Goal: Transaction & Acquisition: Purchase product/service

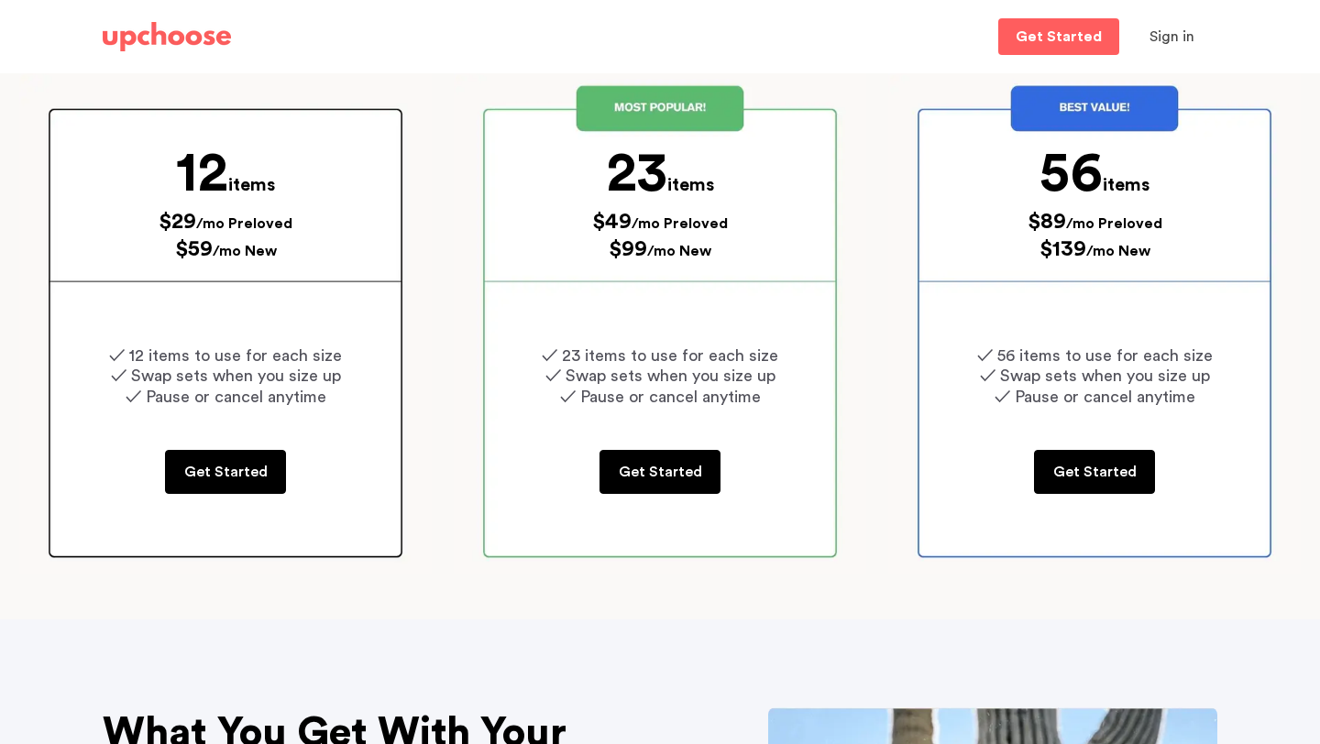
scroll to position [331, 0]
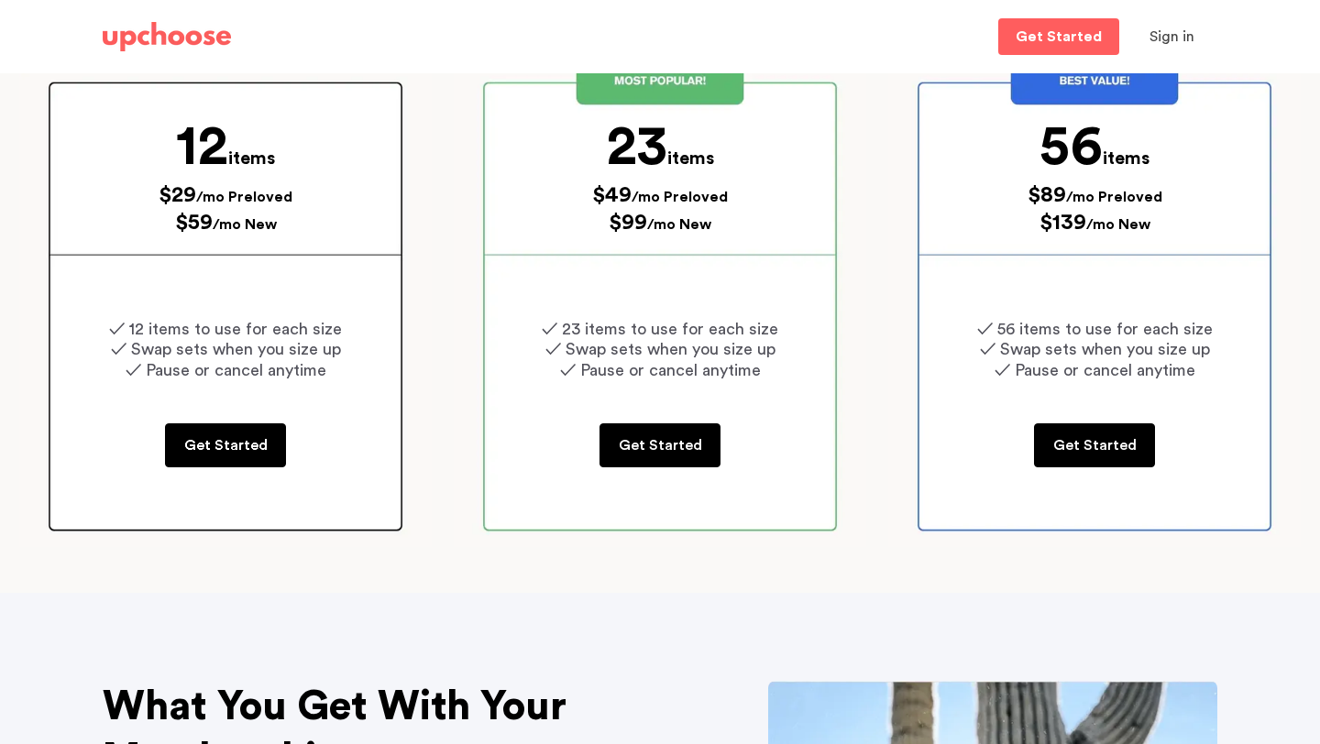
click at [259, 449] on p "Get Started" at bounding box center [225, 445] width 83 height 22
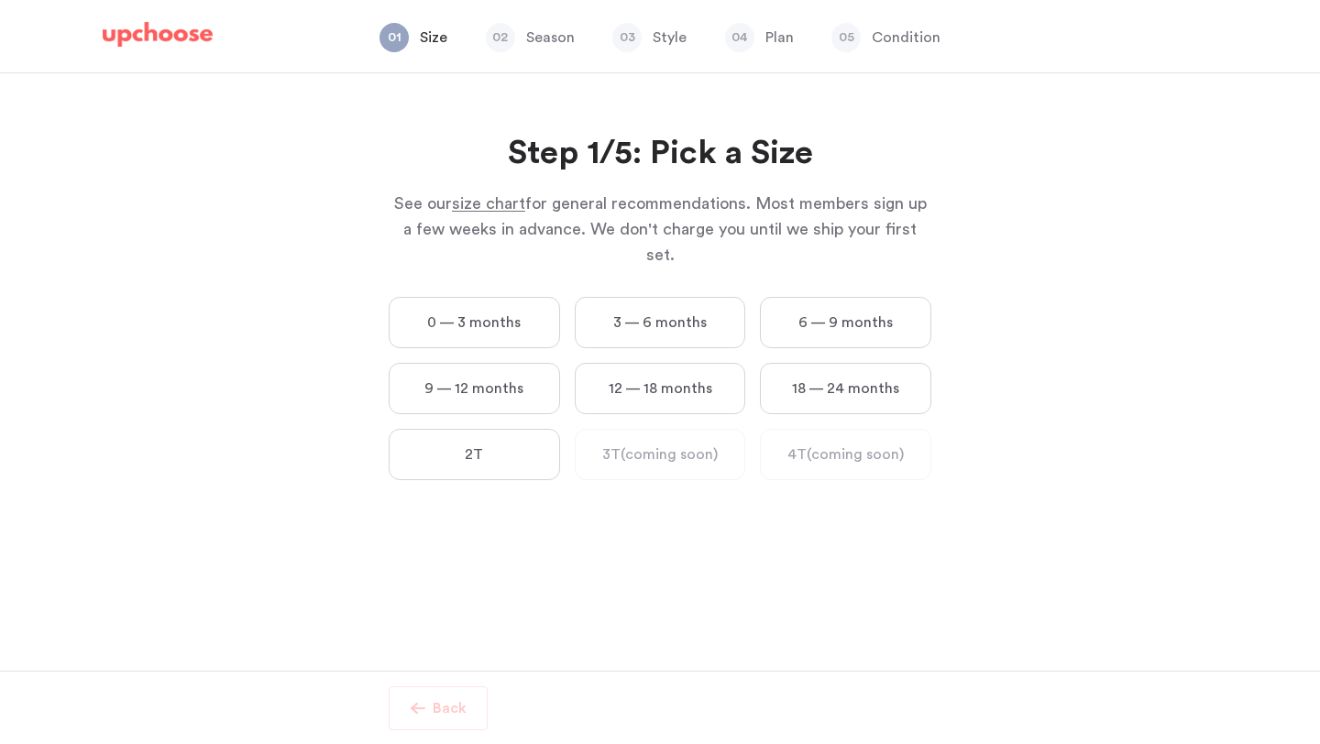
click at [546, 297] on label "0 — 3 months" at bounding box center [474, 322] width 171 height 51
click at [0, 0] on months "0 — 3 months" at bounding box center [0, 0] width 0 height 0
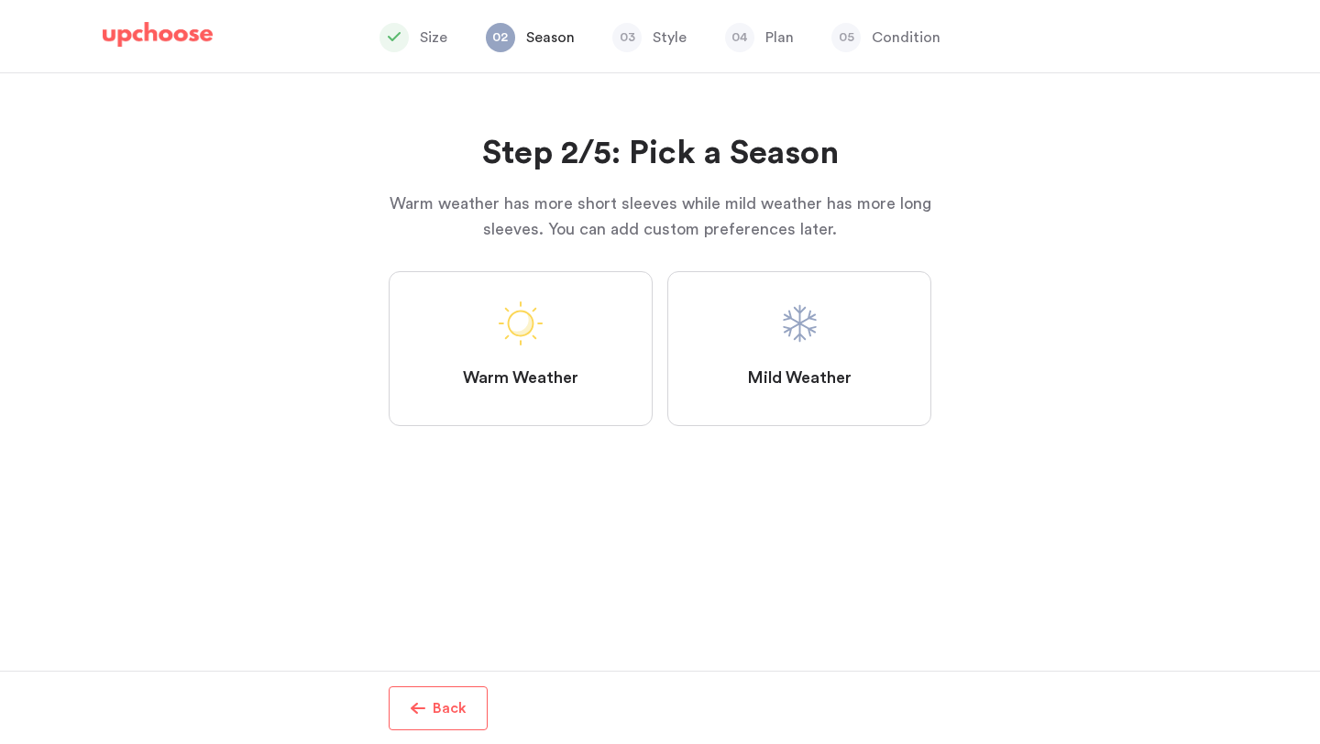
click at [798, 337] on span at bounding box center [799, 323] width 44 height 44
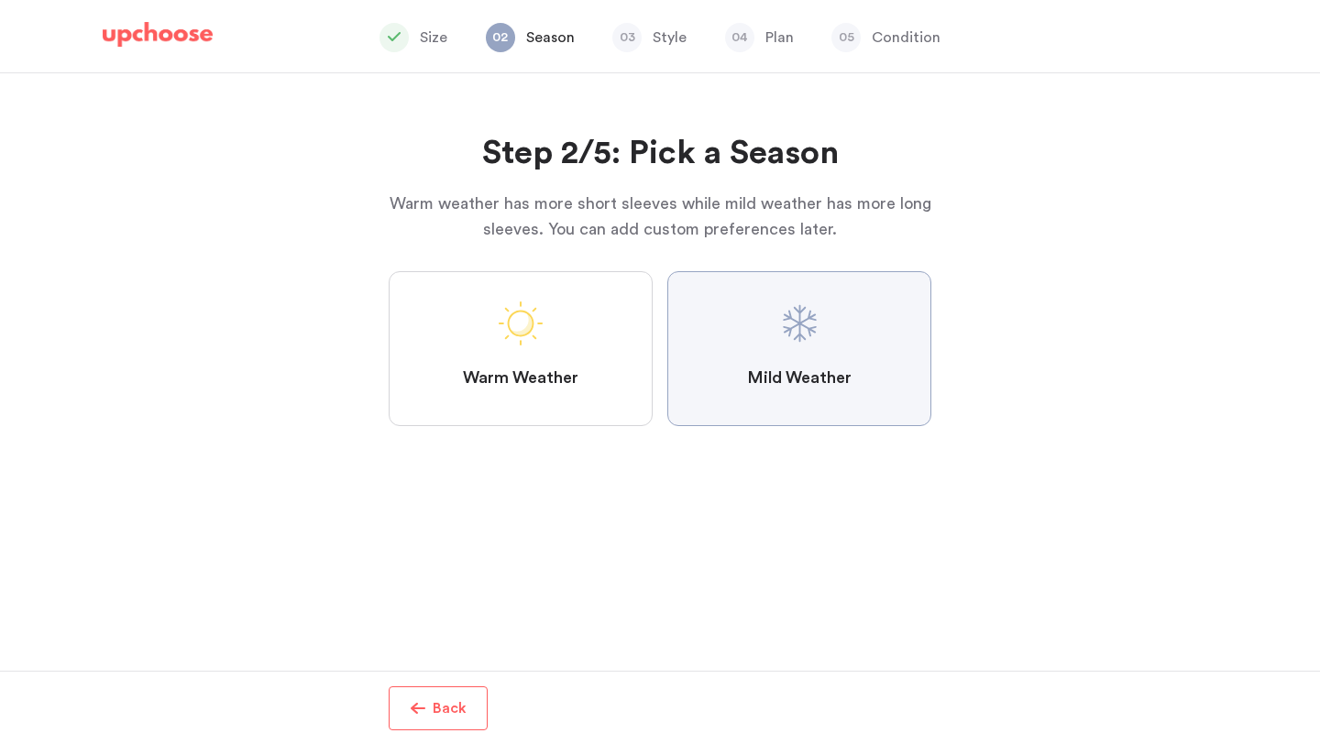
click at [0, 0] on Weather "Mild Weather" at bounding box center [0, 0] width 0 height 0
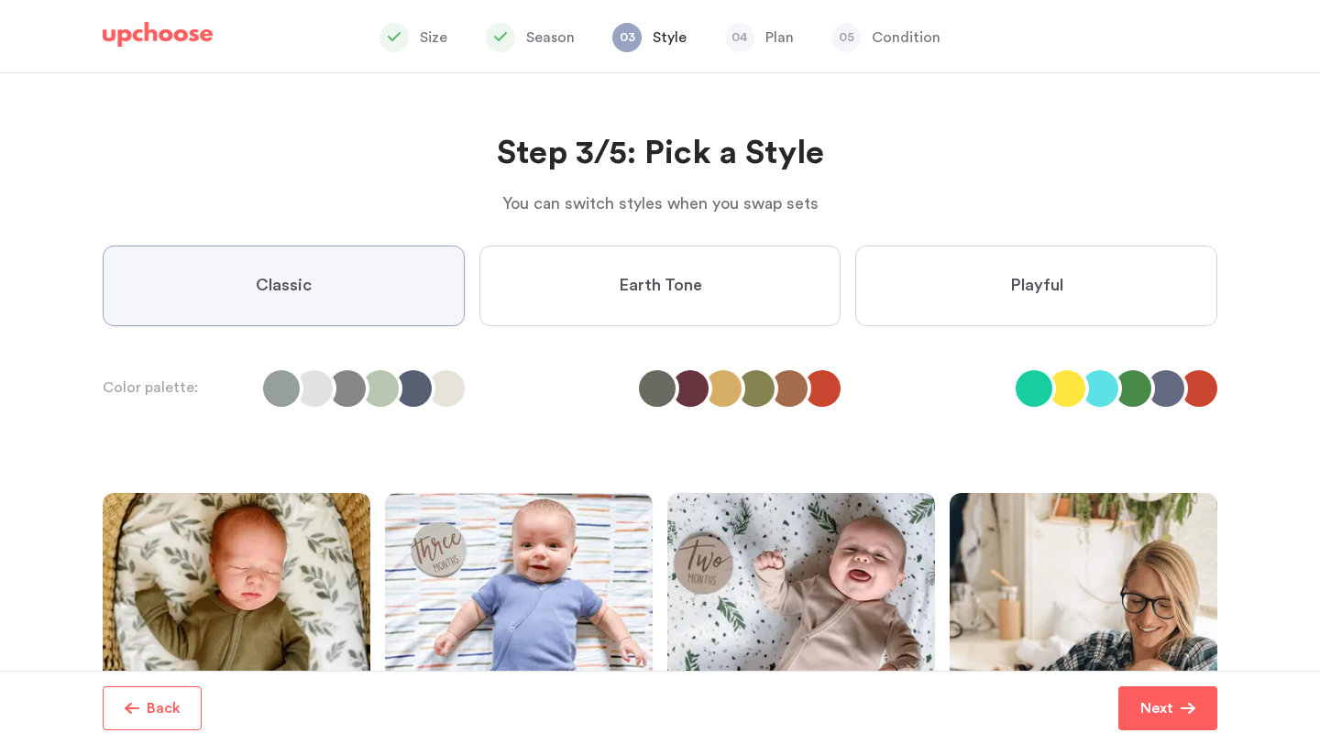
click at [717, 294] on label "Earth Tone" at bounding box center [660, 286] width 362 height 81
click at [0, 0] on Tone "Earth Tone" at bounding box center [0, 0] width 0 height 0
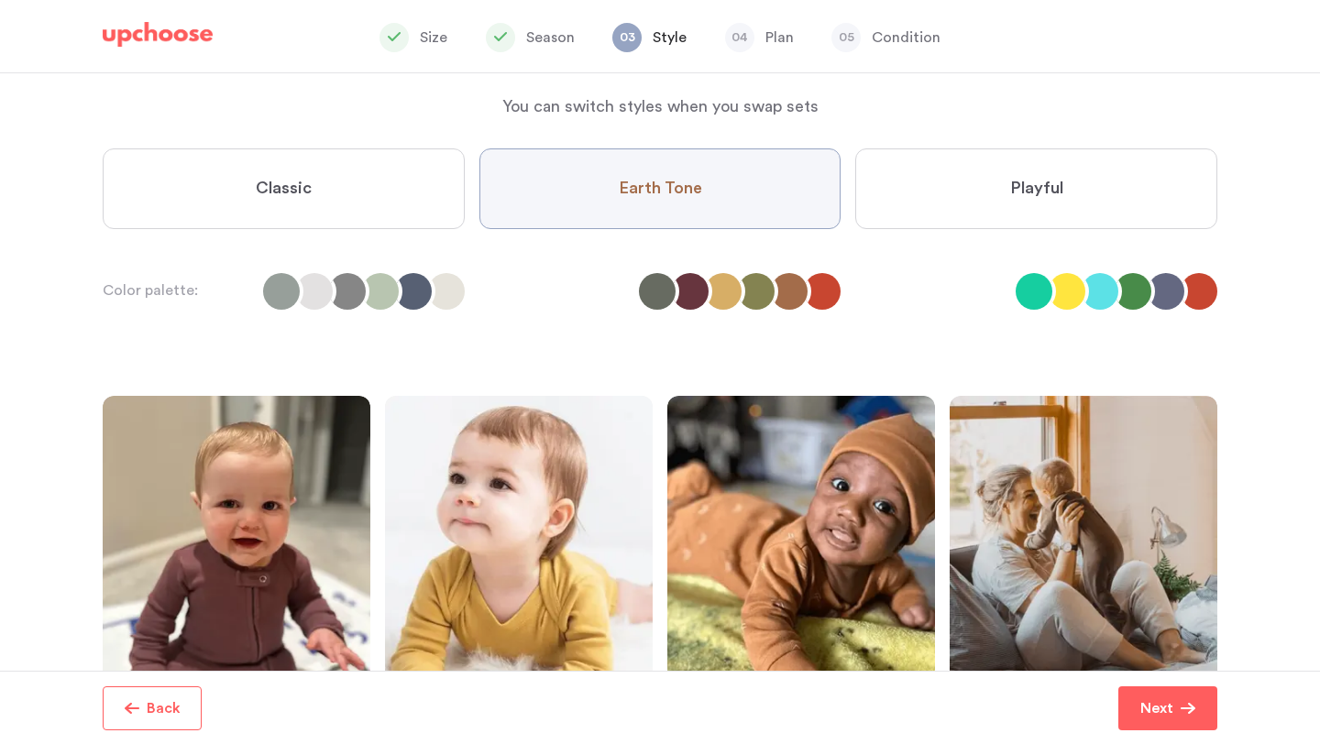
scroll to position [90, 0]
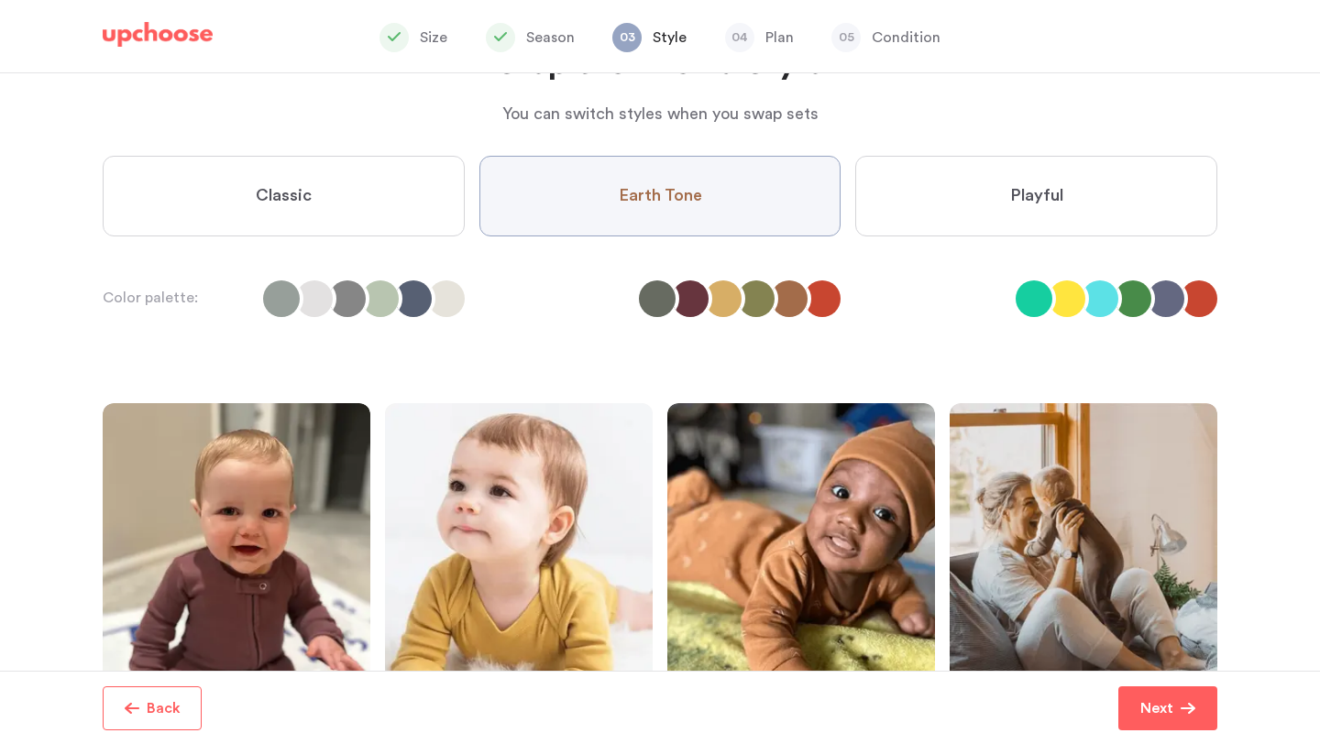
click at [1036, 164] on label "Playful" at bounding box center [1036, 196] width 362 height 81
click at [0, 0] on input "Playful" at bounding box center [0, 0] width 0 height 0
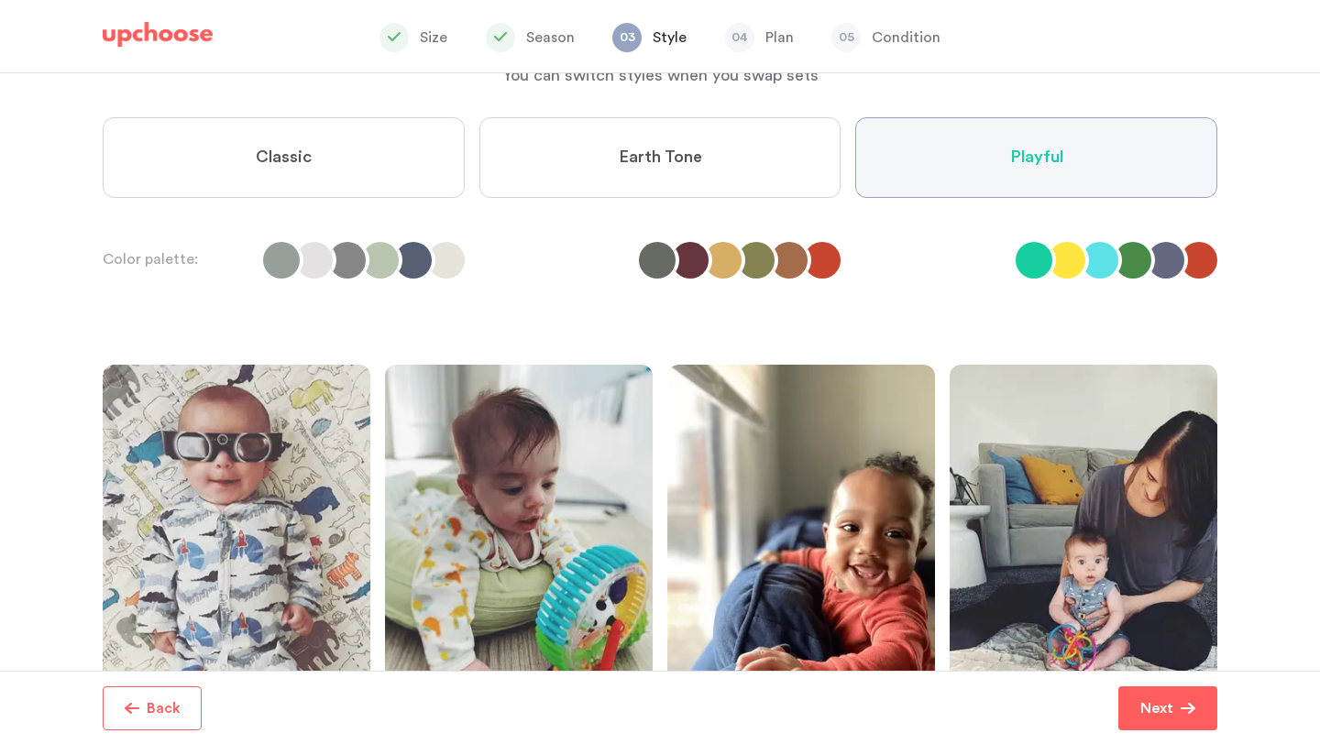
scroll to position [126, 0]
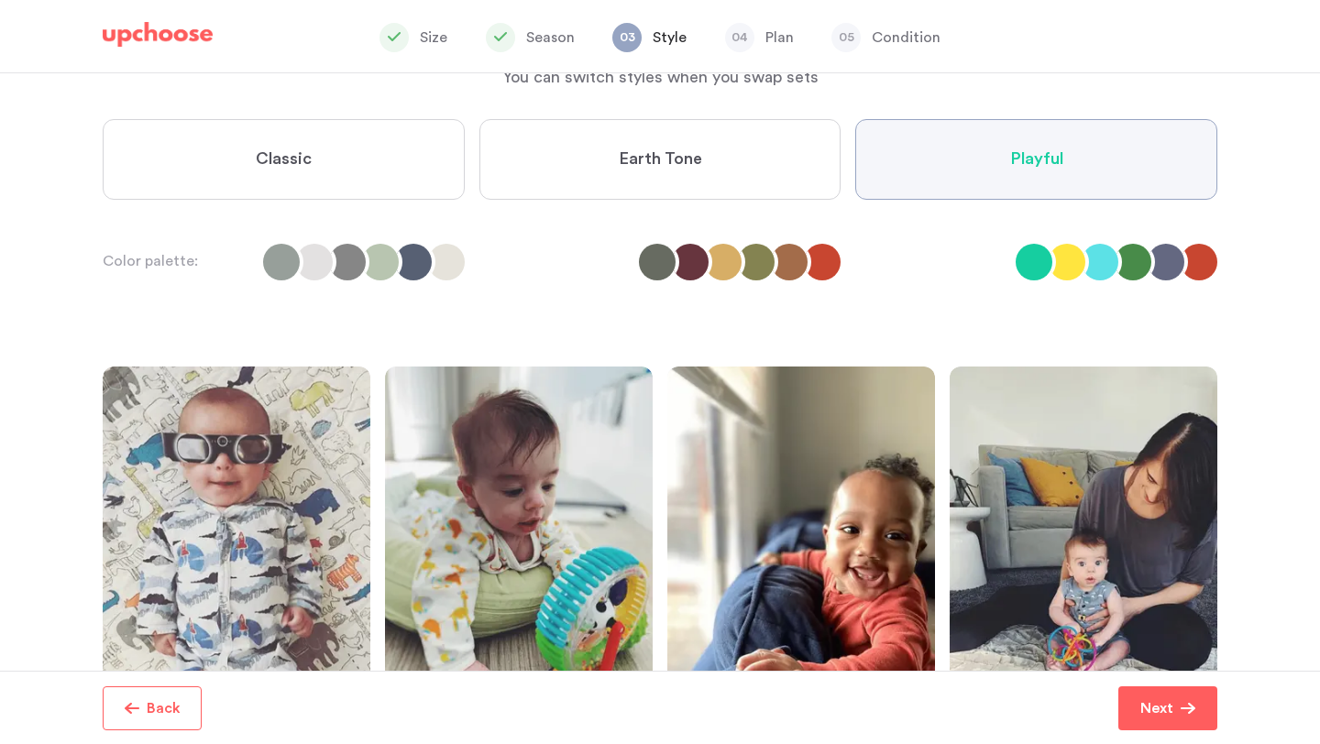
click at [367, 175] on label "Classic" at bounding box center [284, 159] width 362 height 81
click at [0, 0] on input "Classic" at bounding box center [0, 0] width 0 height 0
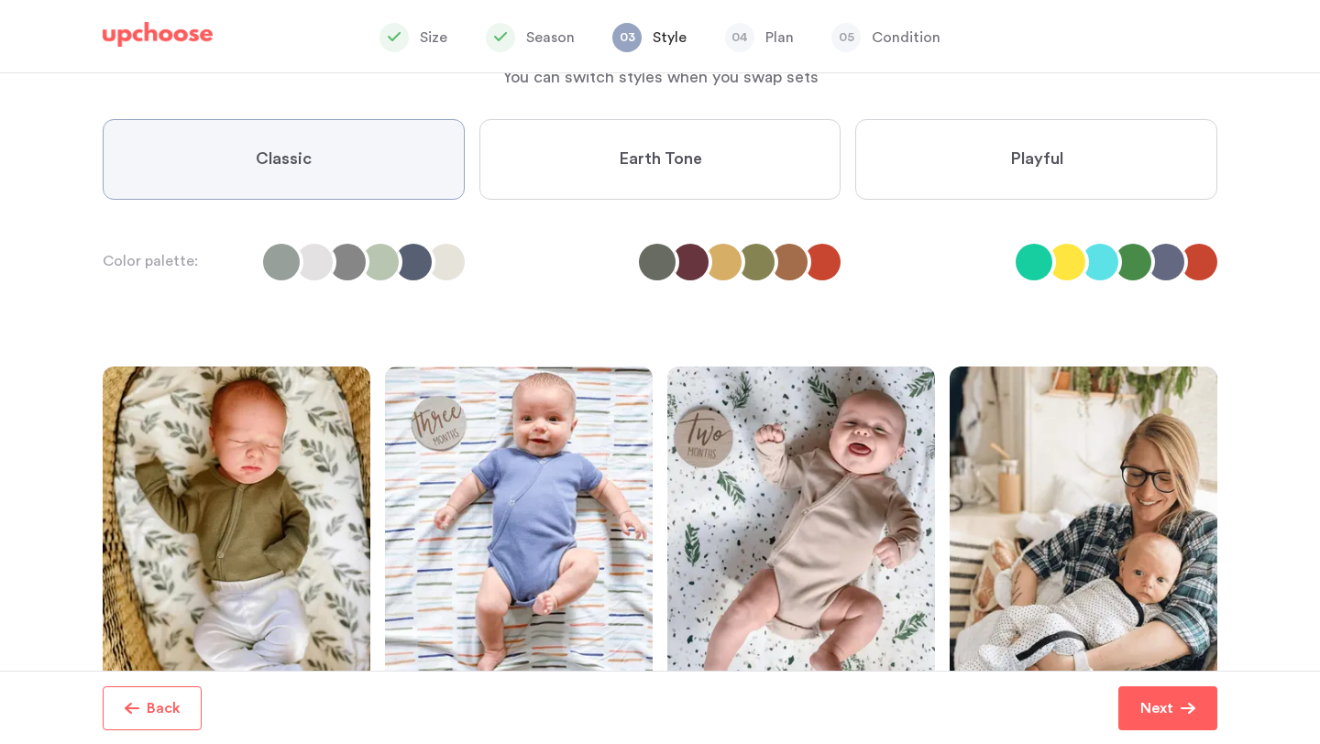
click at [972, 139] on label "Playful" at bounding box center [1036, 159] width 362 height 81
click at [0, 0] on input "Playful" at bounding box center [0, 0] width 0 height 0
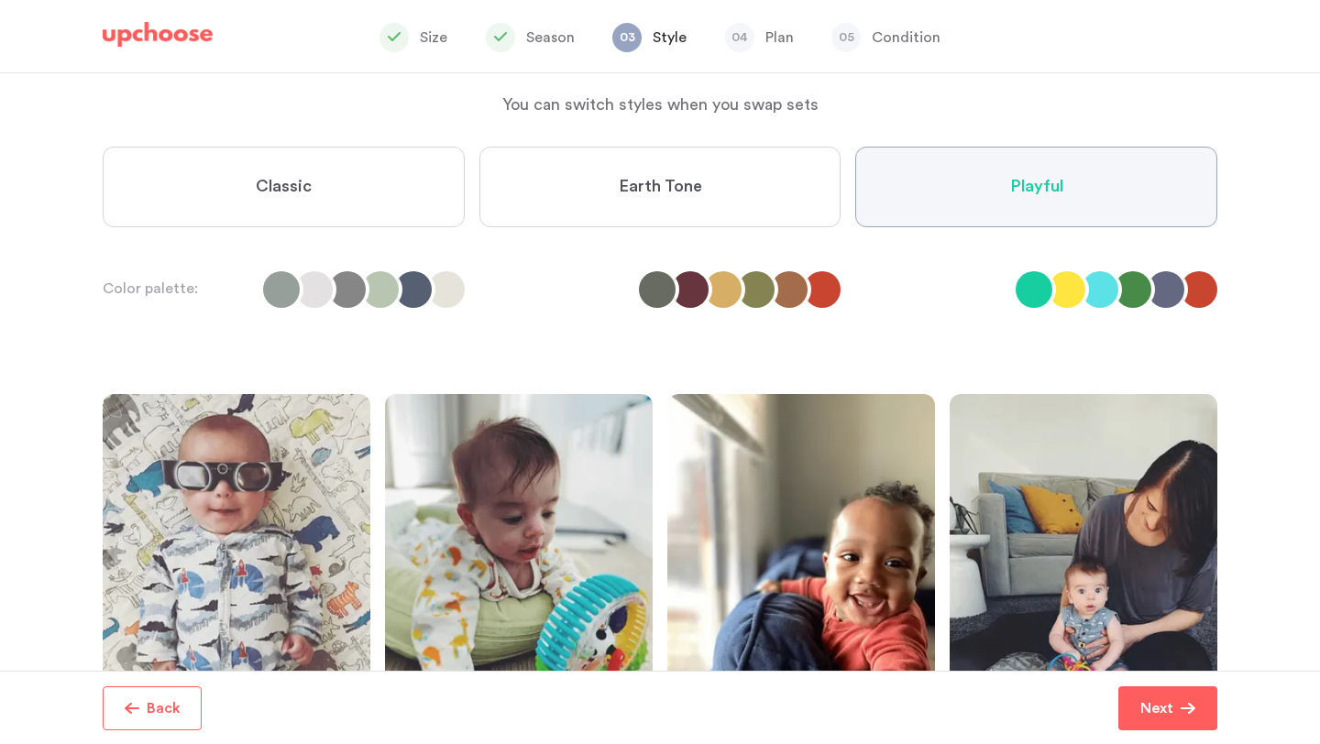
scroll to position [215, 0]
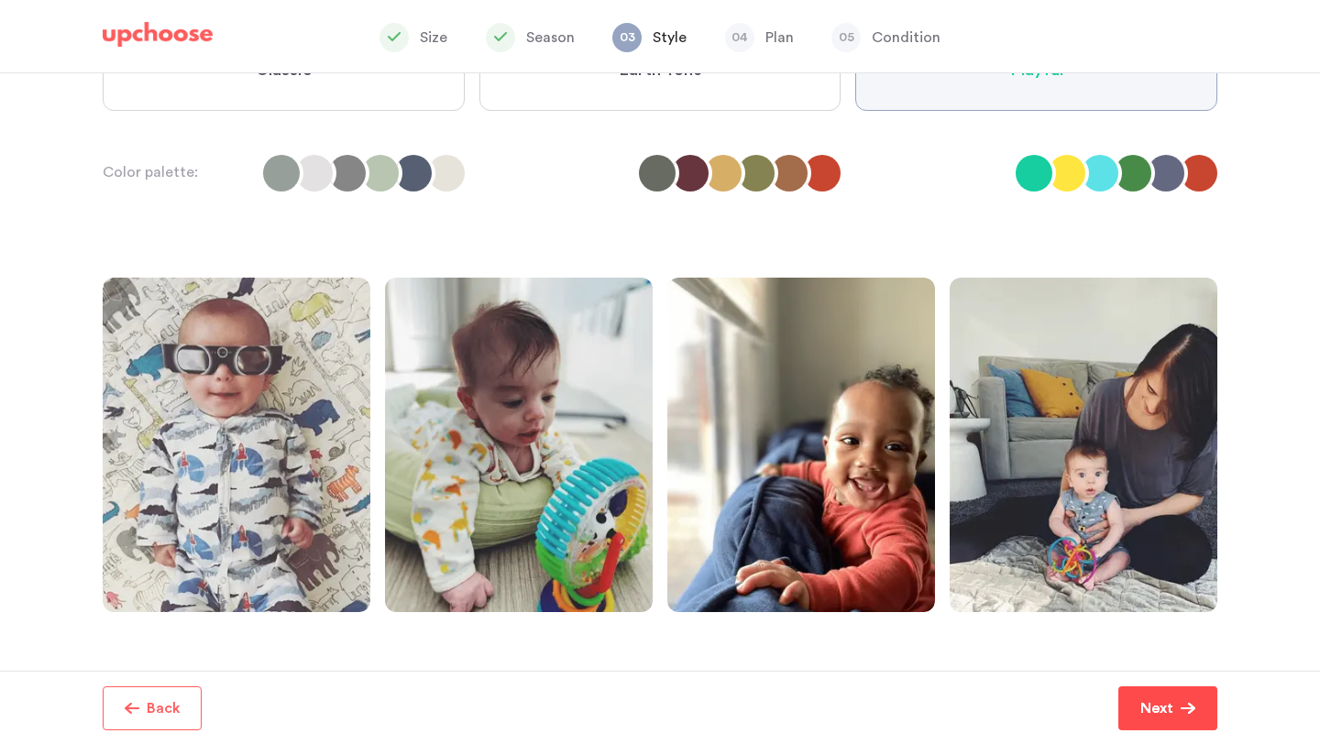
click at [1164, 719] on button "Next" at bounding box center [1167, 708] width 99 height 44
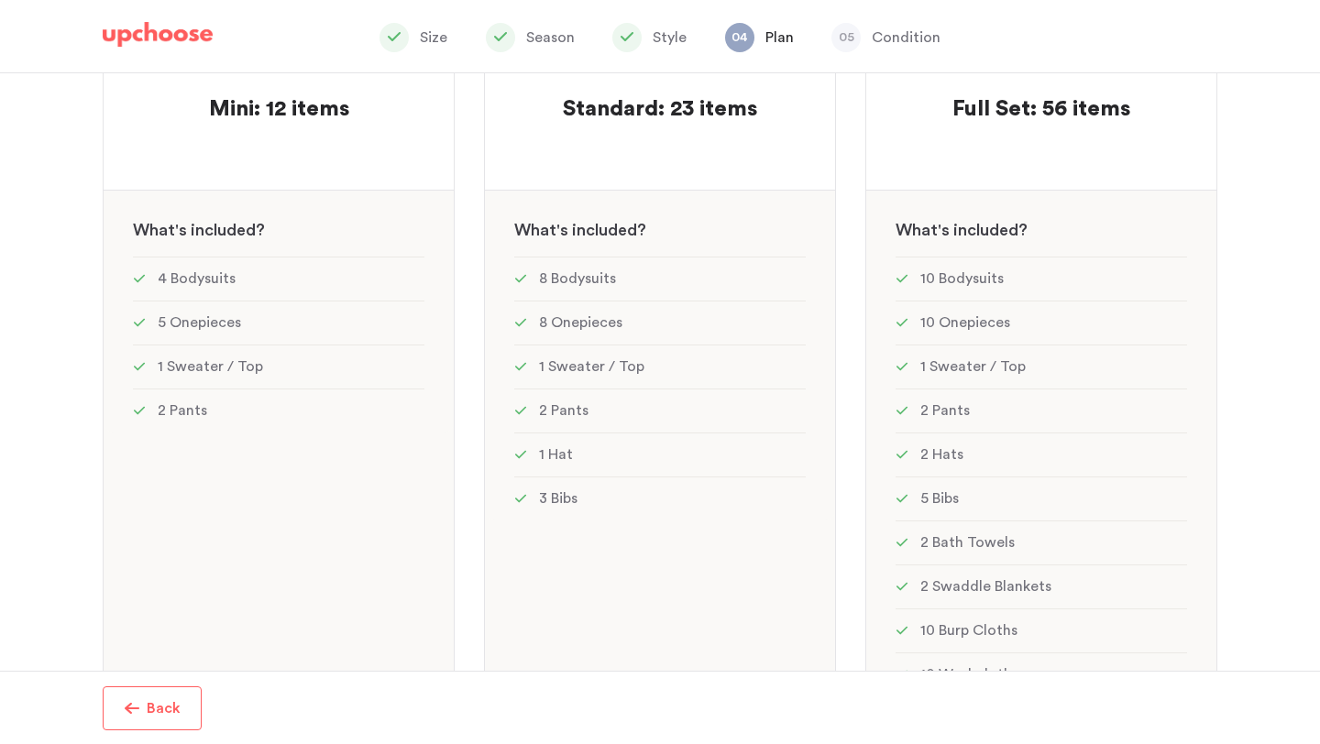
scroll to position [242, 0]
click at [629, 169] on div "MOST POPULAR! Standard: 23 items Standard: 23 items See w W hat's included ? 8 …" at bounding box center [660, 417] width 352 height 778
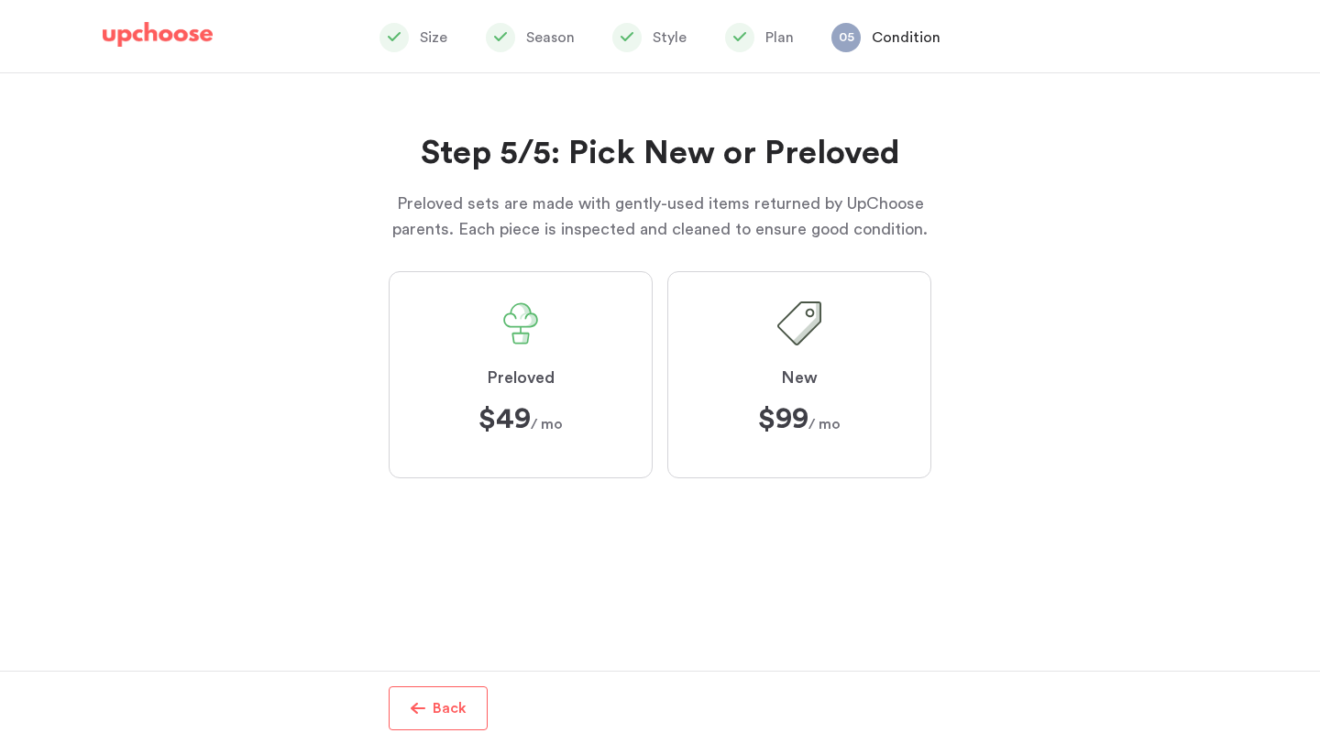
click at [577, 452] on label "Preloved $49 $49 / mo" at bounding box center [521, 374] width 264 height 207
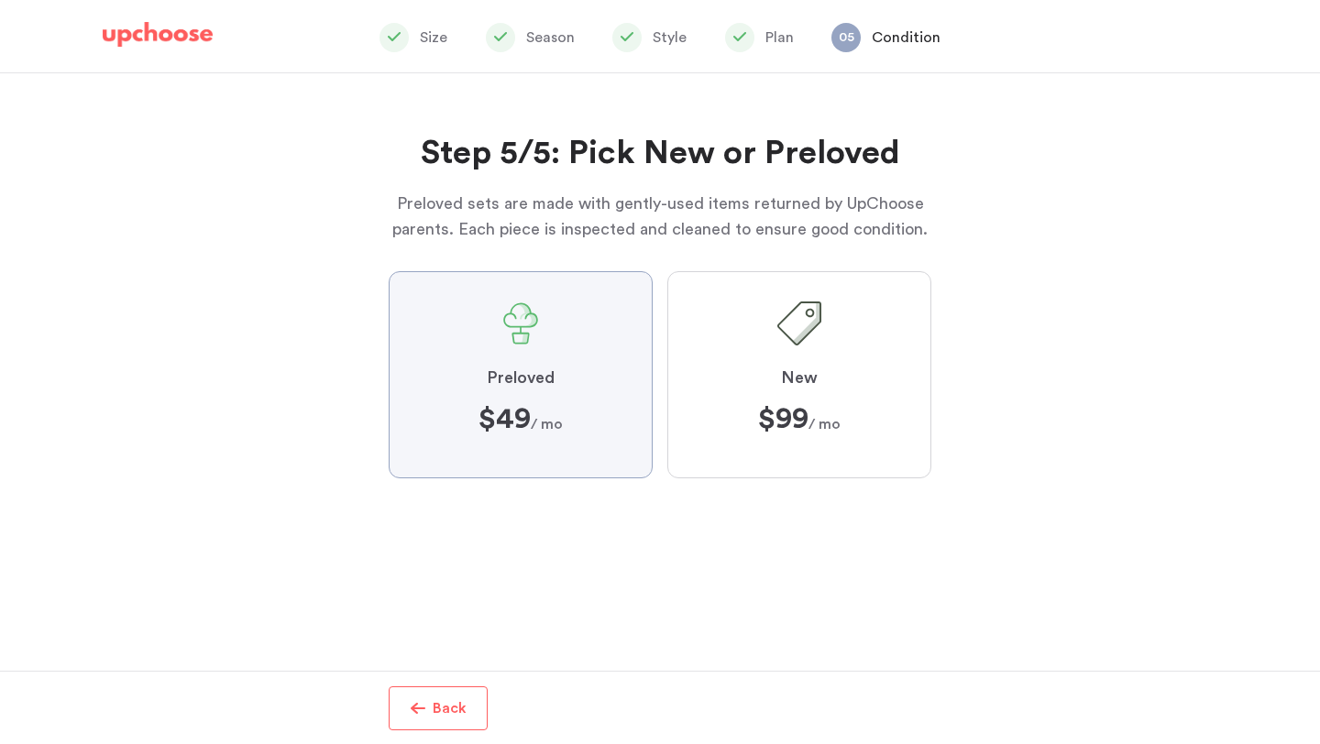
click at [0, 0] on input "Preloved $49 $49 / mo" at bounding box center [0, 0] width 0 height 0
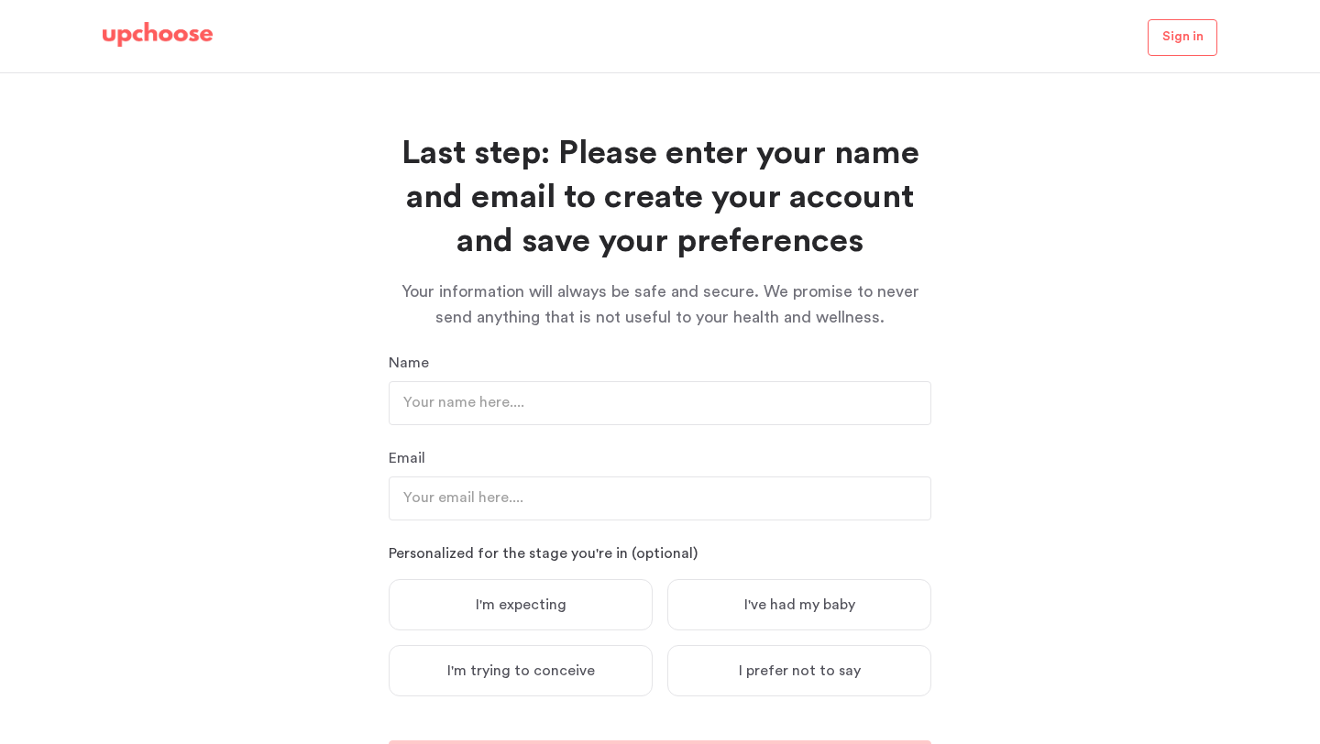
click at [177, 37] on img at bounding box center [158, 35] width 110 height 26
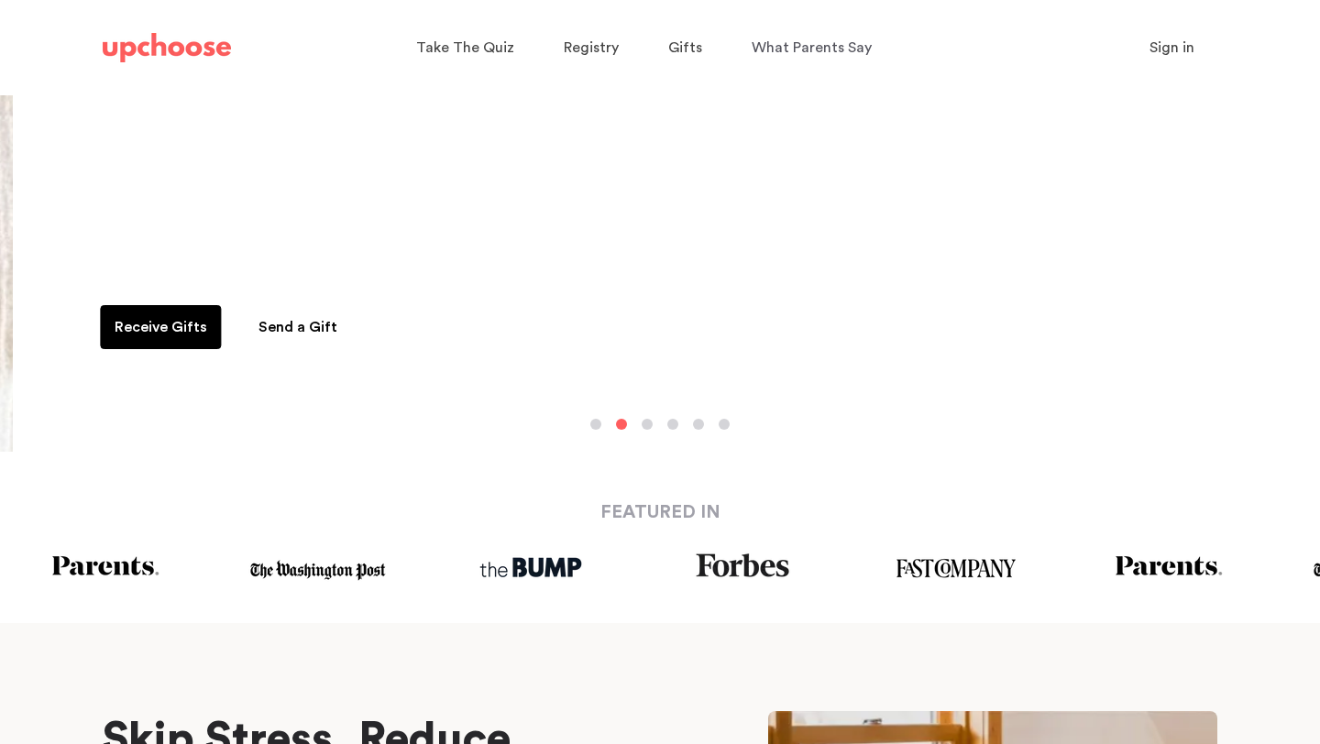
scroll to position [110, 0]
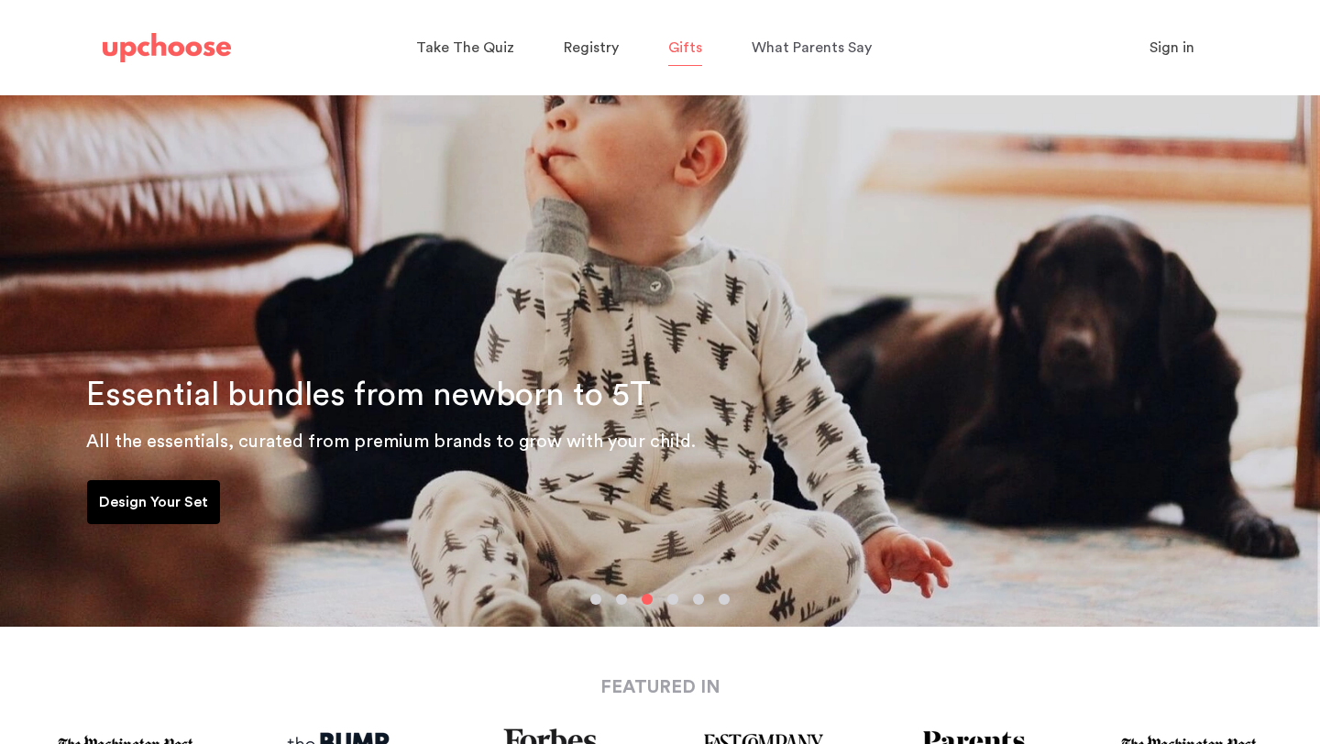
click at [675, 47] on span "Gifts" at bounding box center [685, 47] width 34 height 15
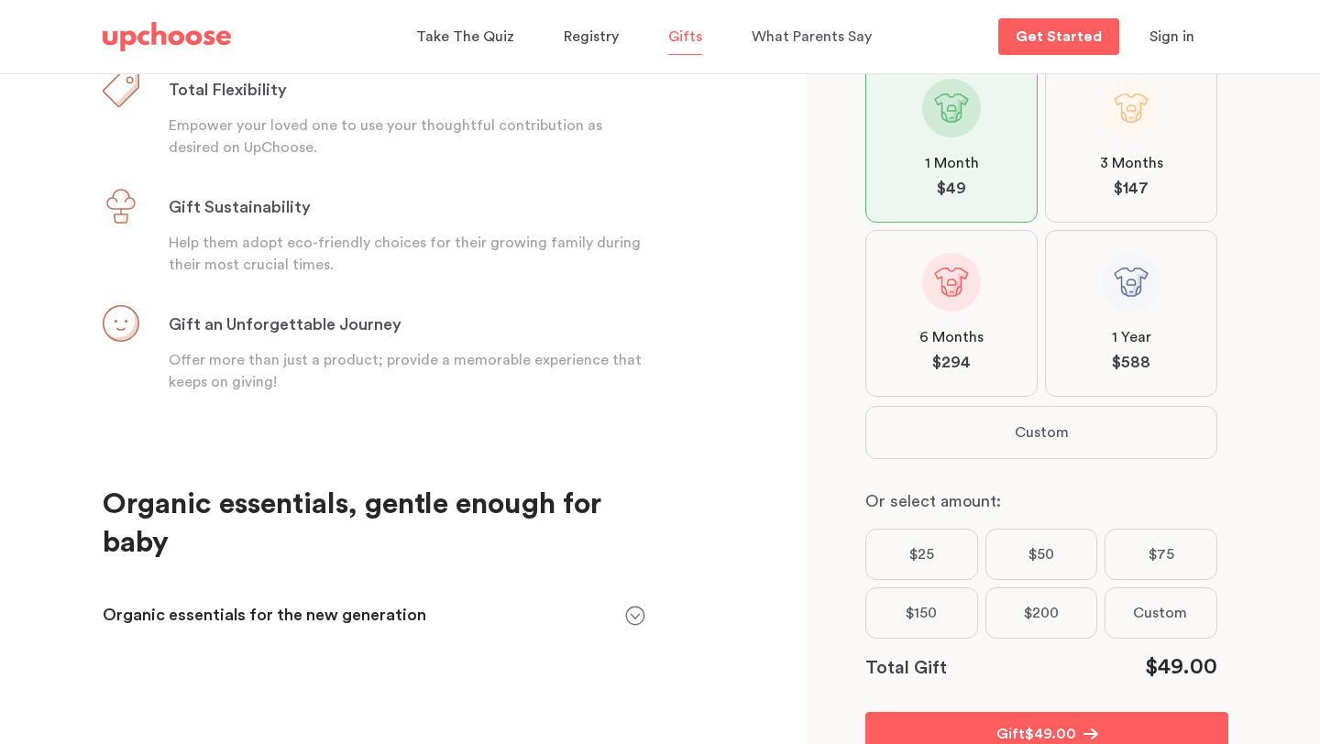
scroll to position [236, 0]
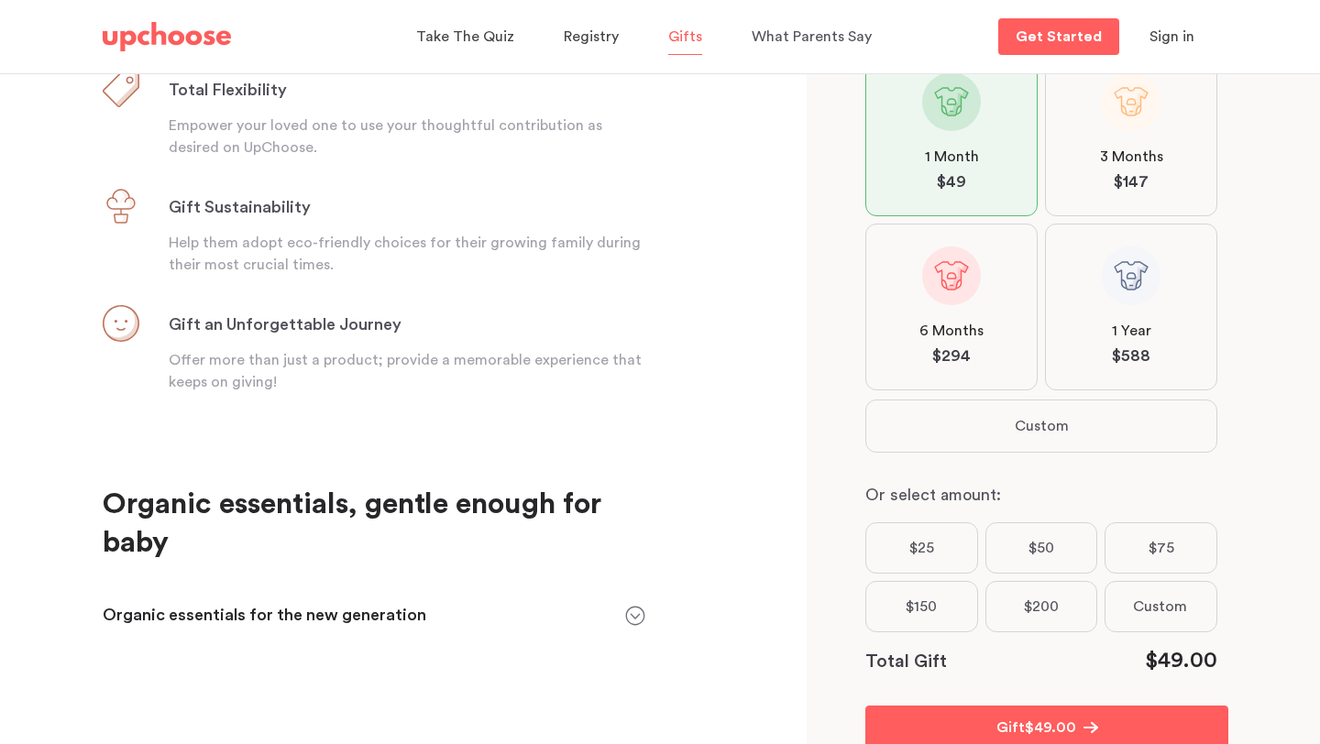
click at [1066, 199] on label "3 Months $ 147" at bounding box center [1131, 132] width 172 height 167
click at [0, 0] on input "3 Months $ 147" at bounding box center [0, 0] width 0 height 0
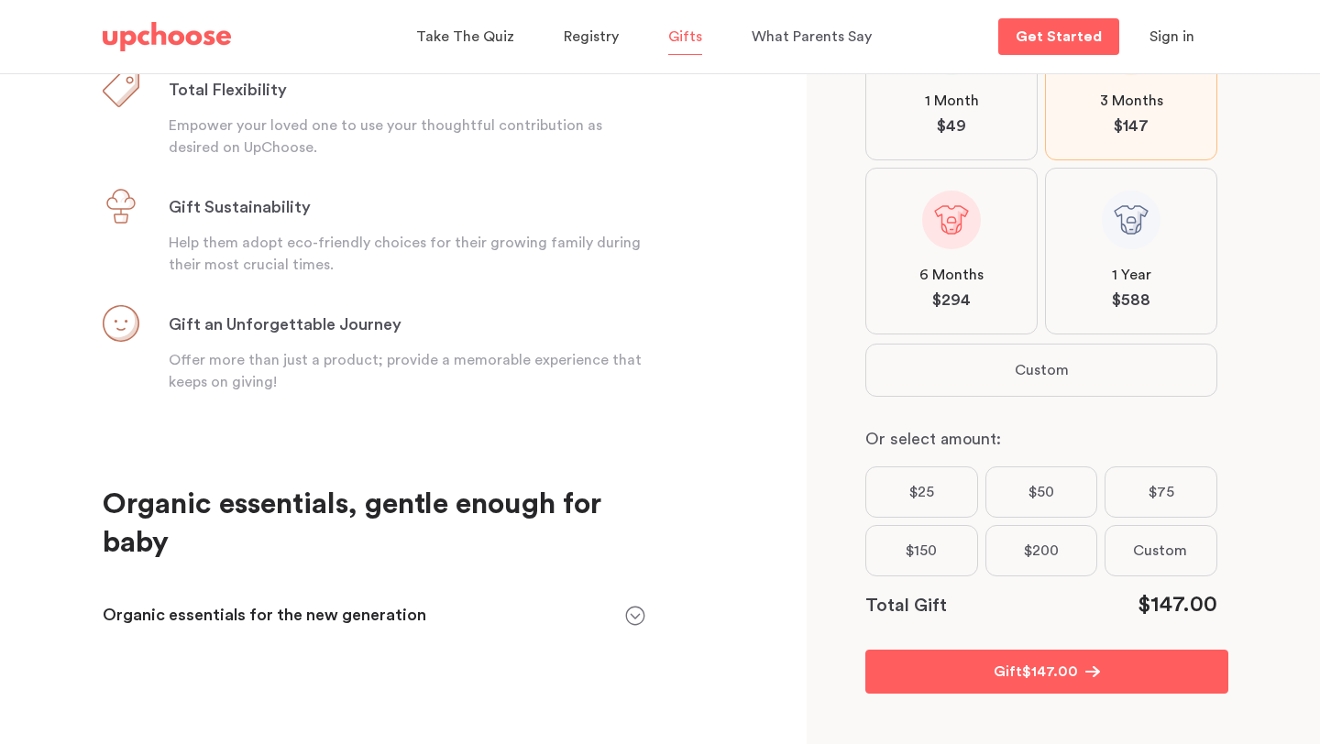
scroll to position [301, 0]
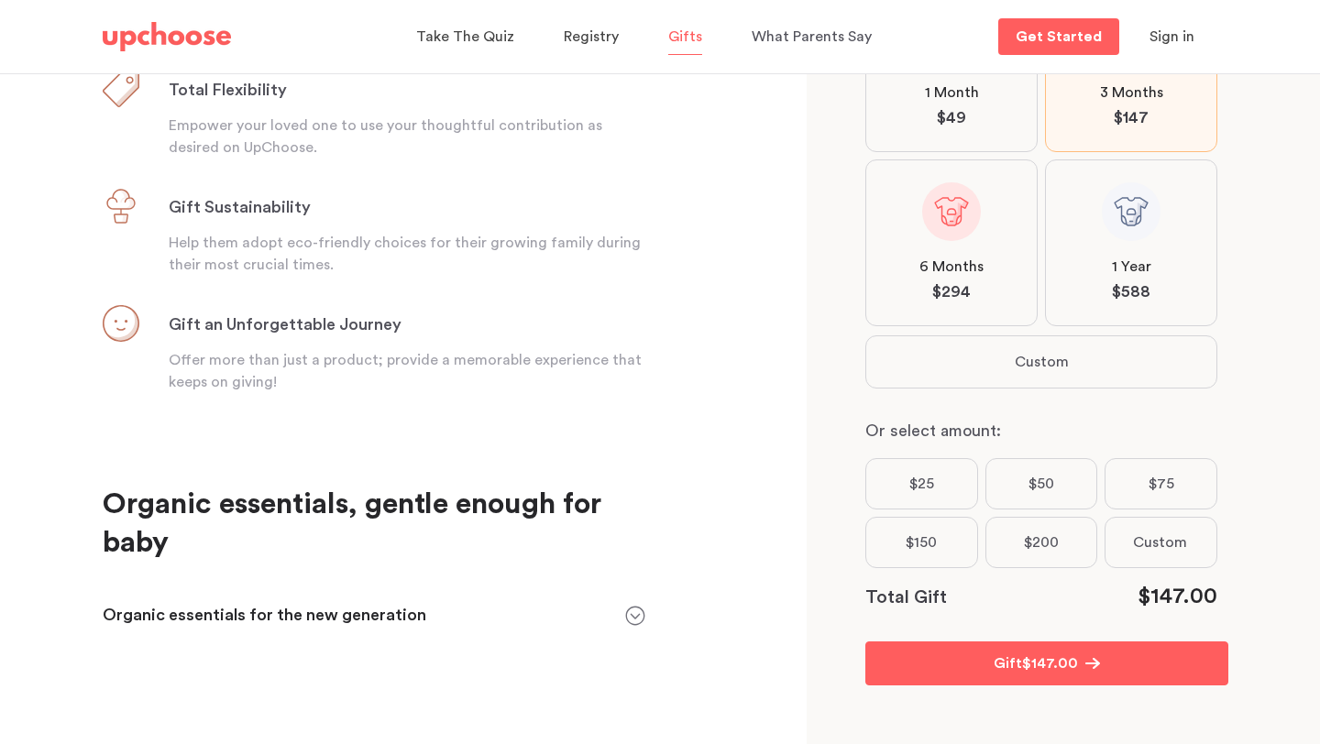
click at [1007, 375] on button "Custom" at bounding box center [1041, 361] width 350 height 51
click at [943, 364] on icon "button" at bounding box center [941, 361] width 11 height 9
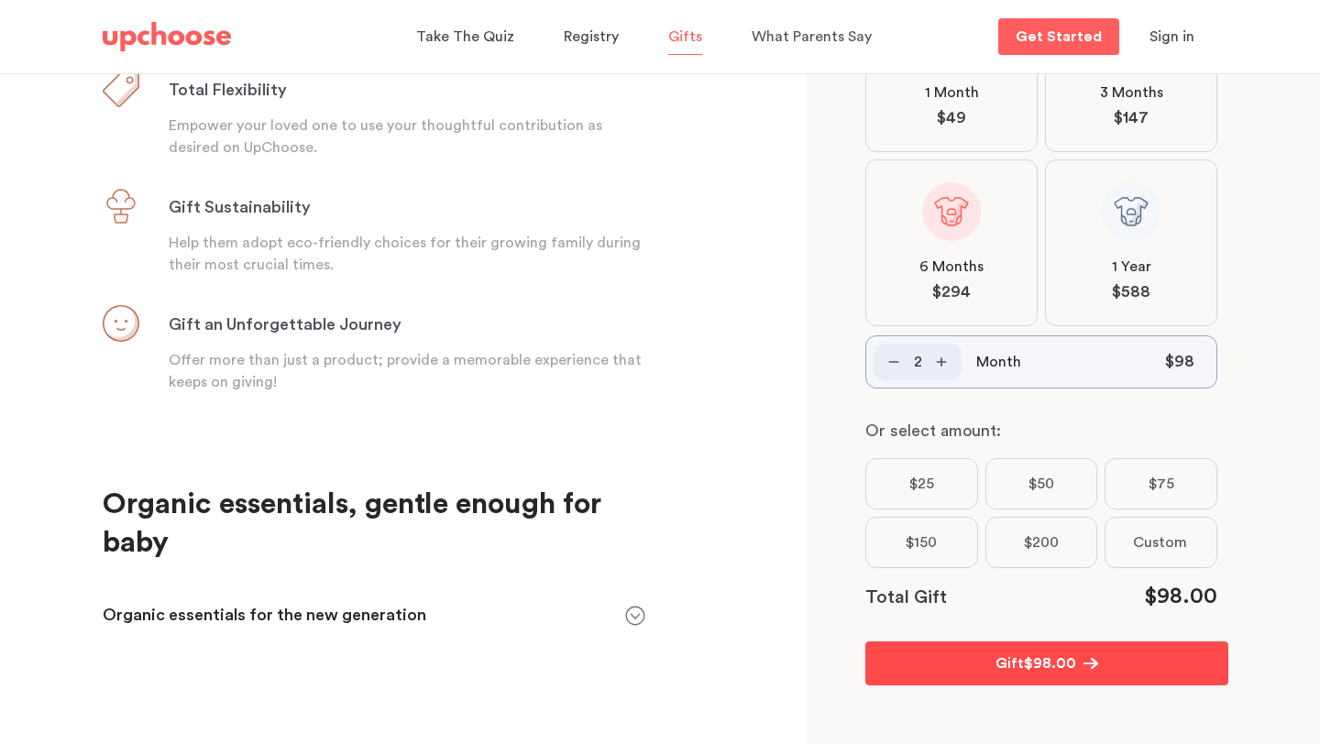
click at [1018, 663] on p "Gift" at bounding box center [1009, 663] width 28 height 22
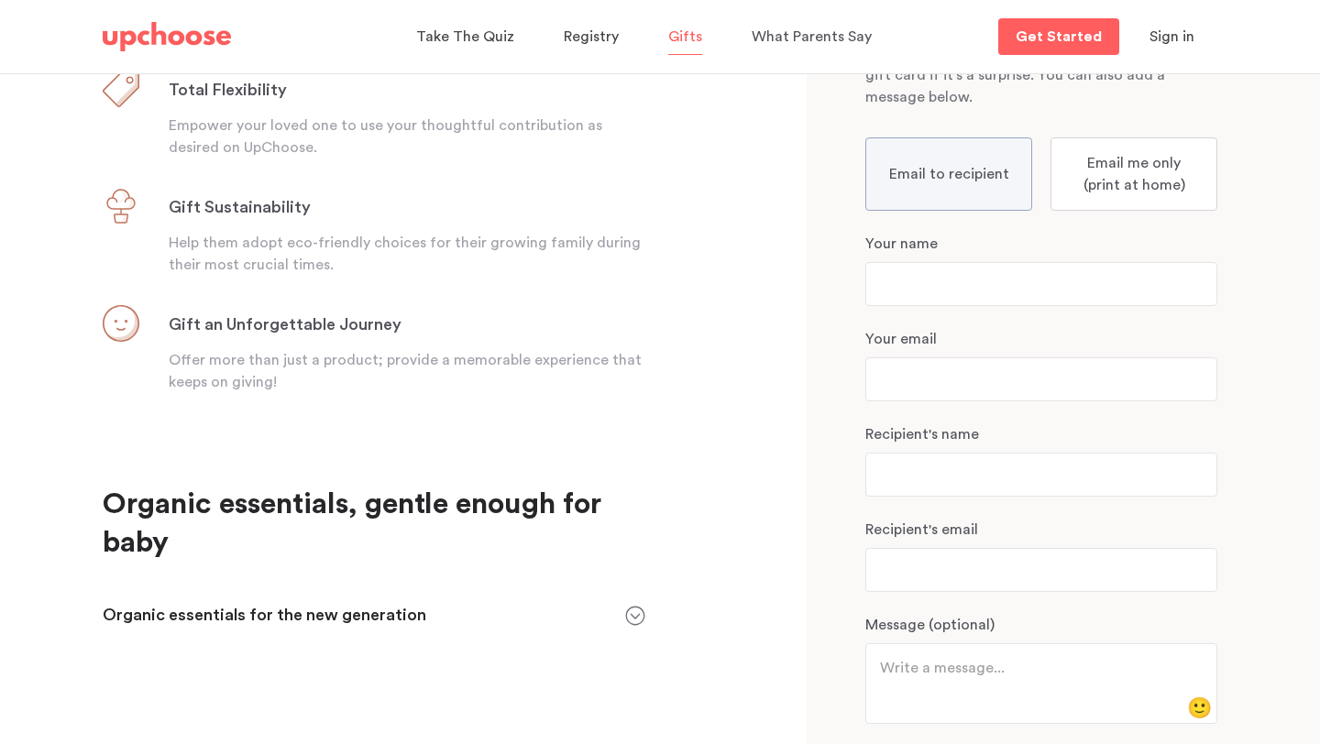
scroll to position [0, 0]
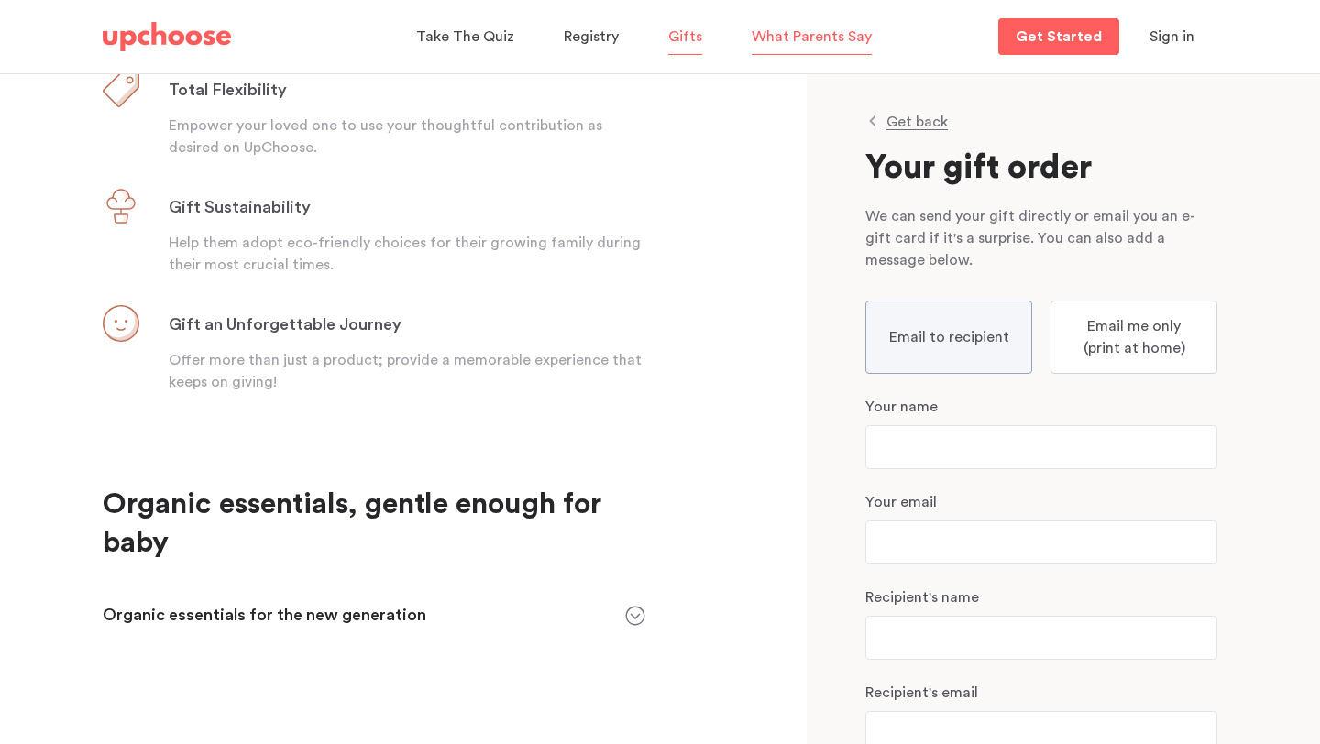
click at [776, 31] on span "What Parents Say" at bounding box center [811, 36] width 120 height 15
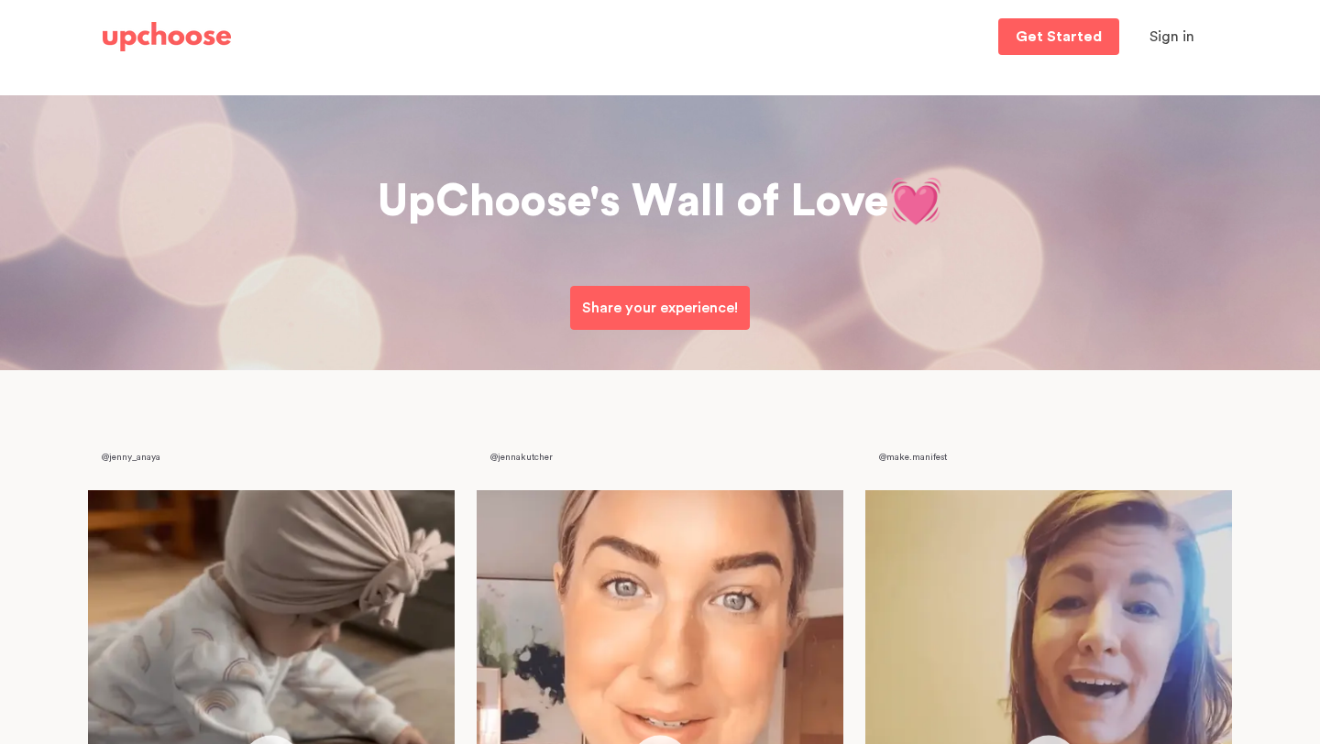
click at [166, 46] on img at bounding box center [167, 36] width 128 height 29
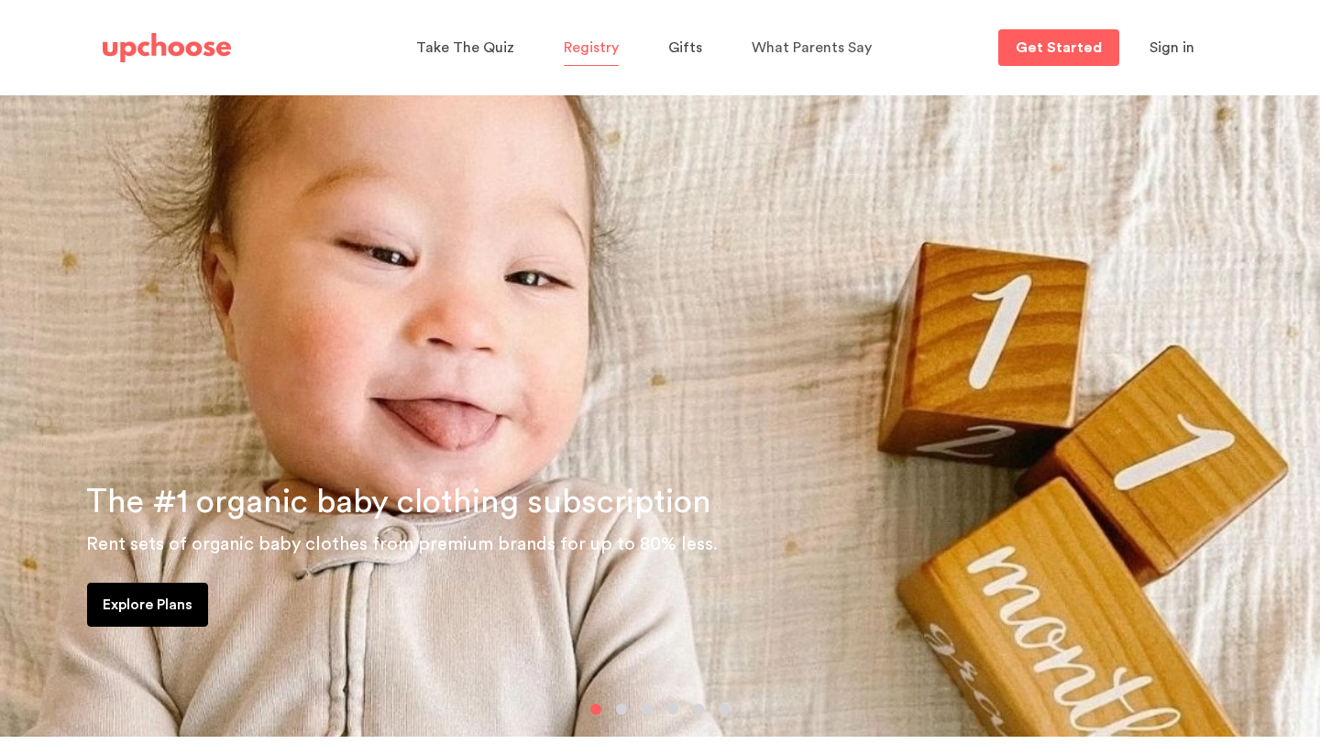
click at [598, 43] on span "Registry" at bounding box center [591, 47] width 55 height 15
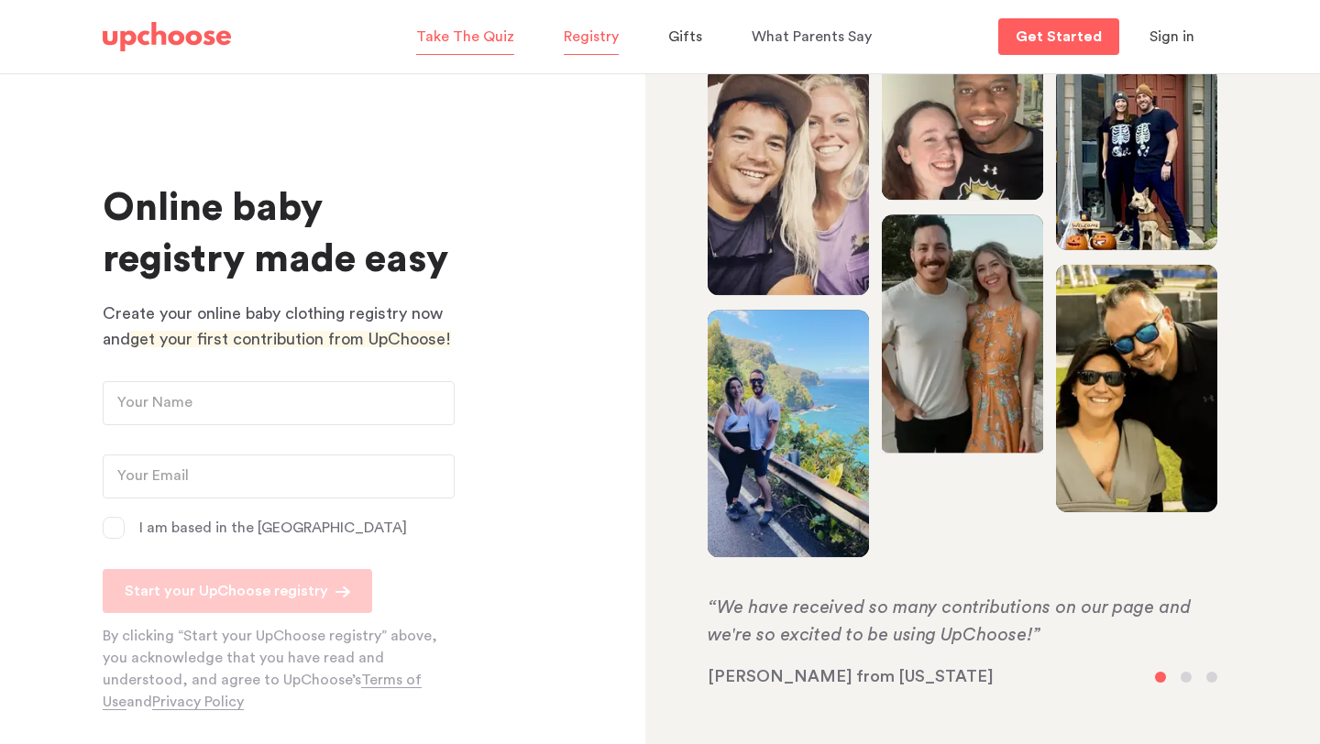
click at [501, 38] on span "Take The Quiz" at bounding box center [465, 36] width 98 height 15
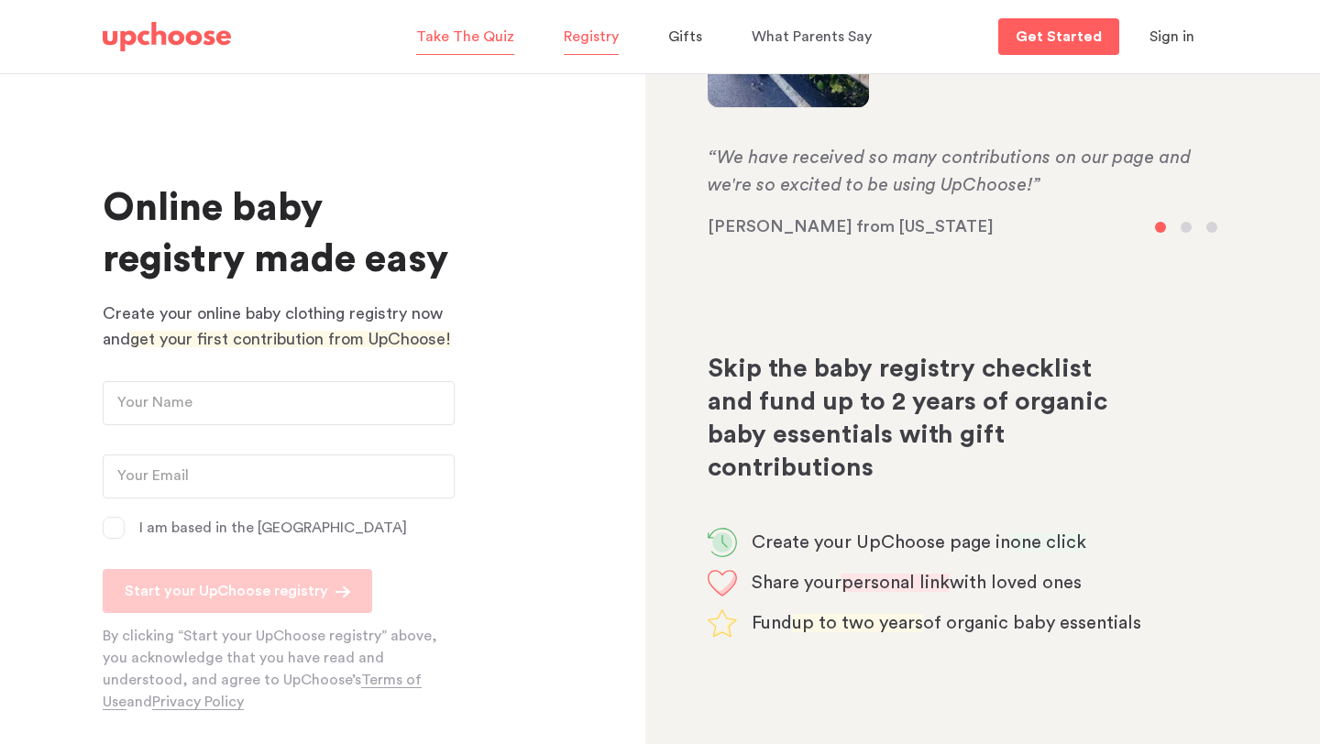
scroll to position [751, 0]
